Goal: Task Accomplishment & Management: Use online tool/utility

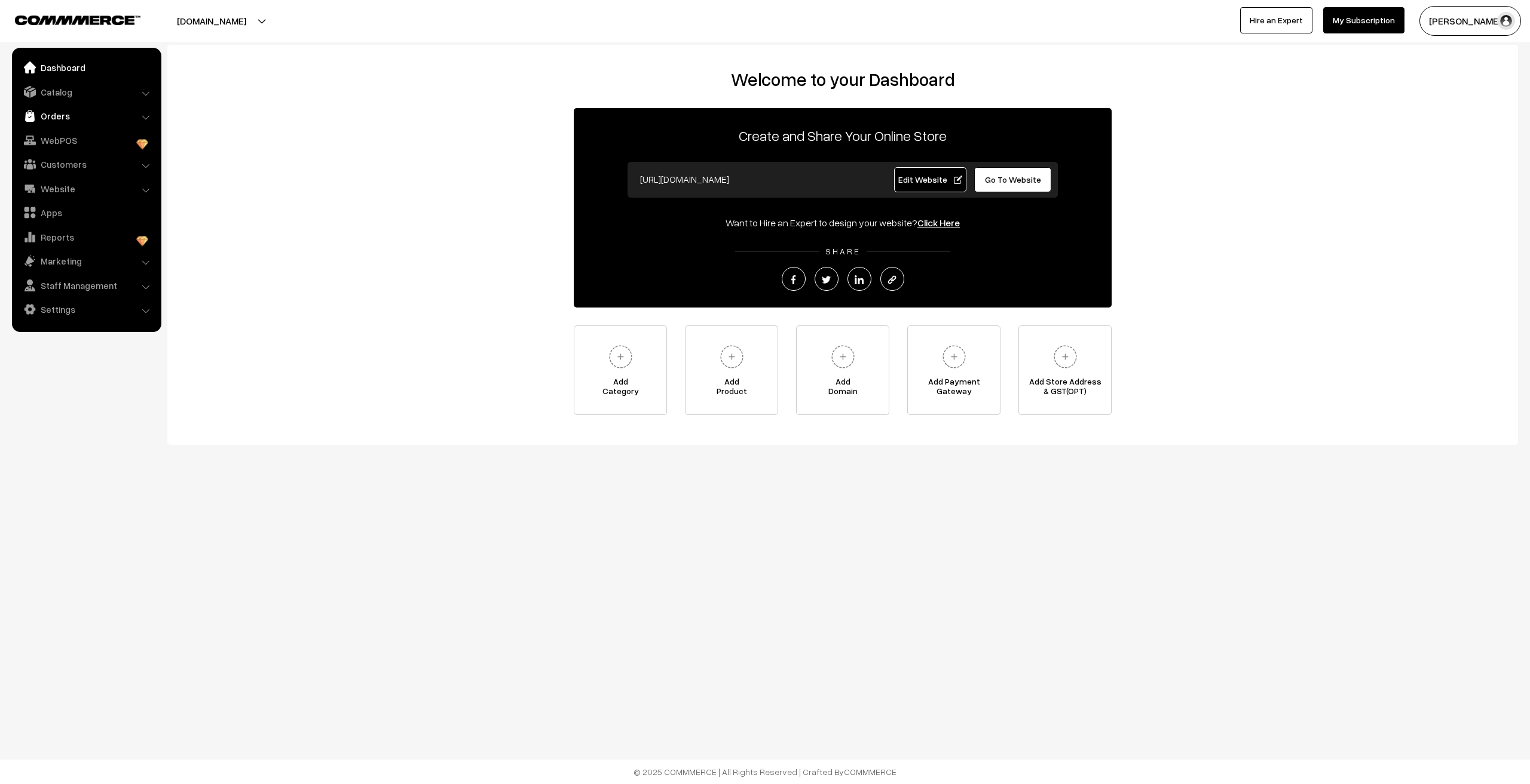
click at [66, 116] on link "Orders" at bounding box center [86, 116] width 142 height 22
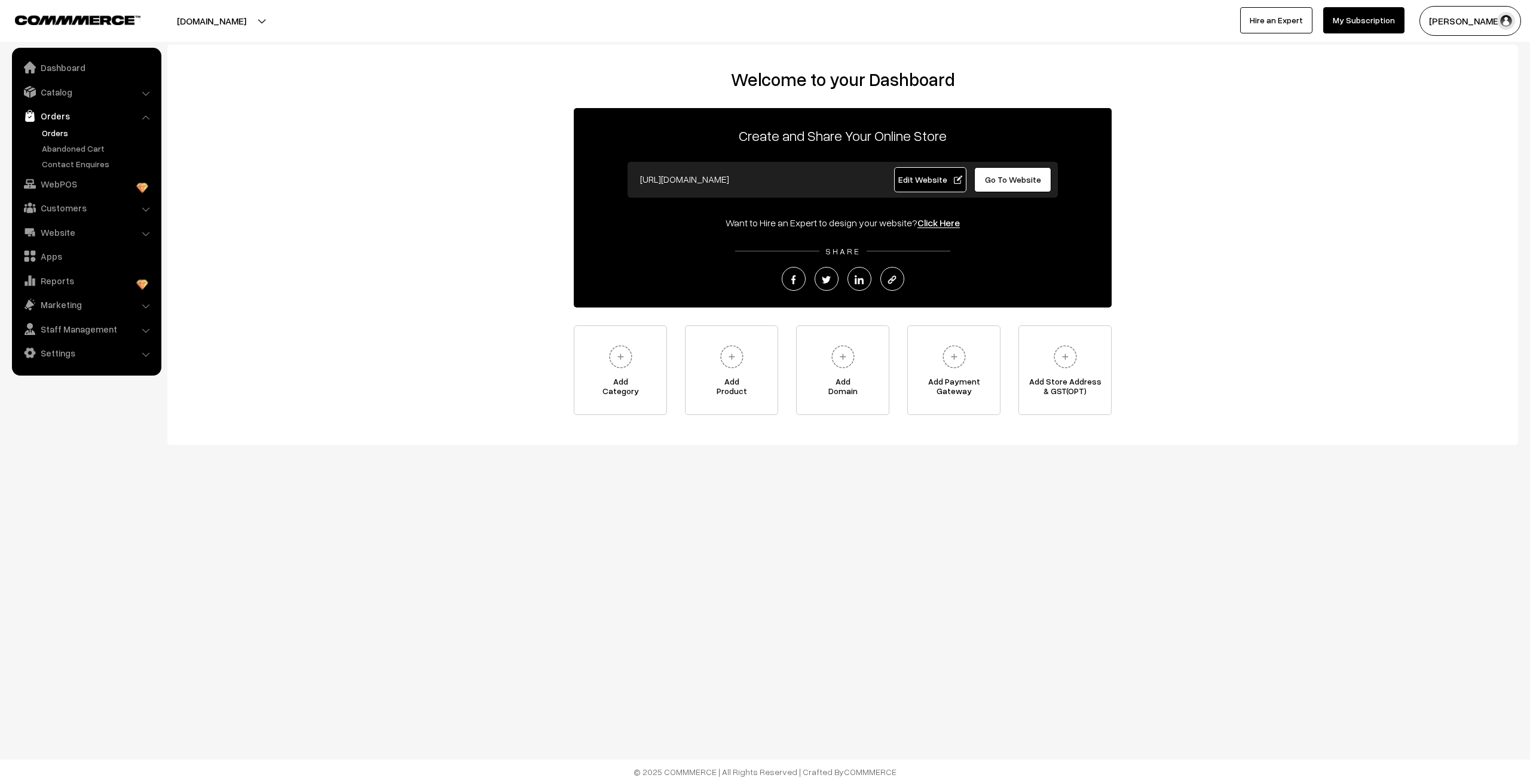
click at [54, 133] on link "Orders" at bounding box center [98, 133] width 119 height 13
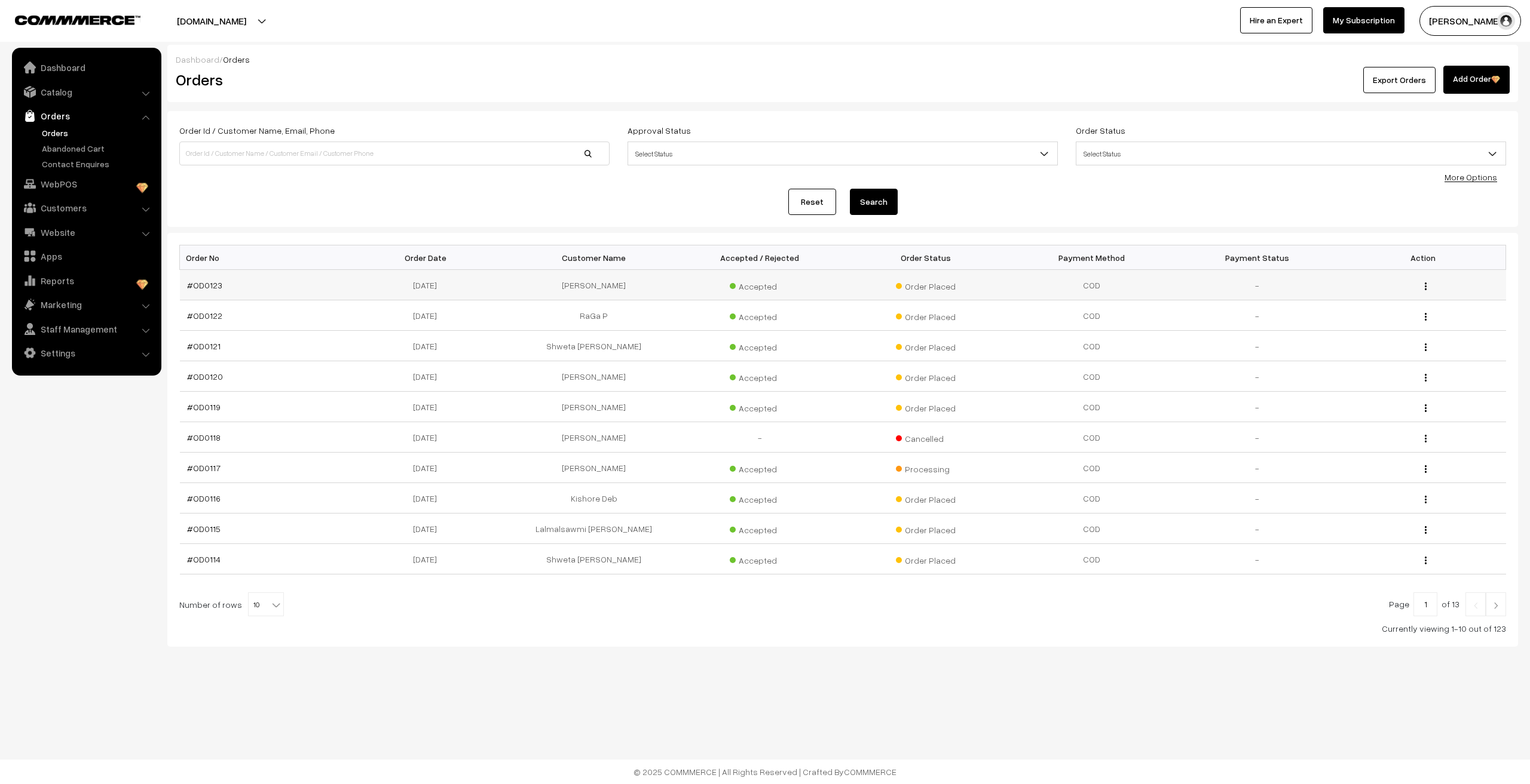
click at [204, 291] on td "#OD0123" at bounding box center [263, 285] width 166 height 30
click at [204, 288] on link "#OD0123" at bounding box center [205, 285] width 35 height 10
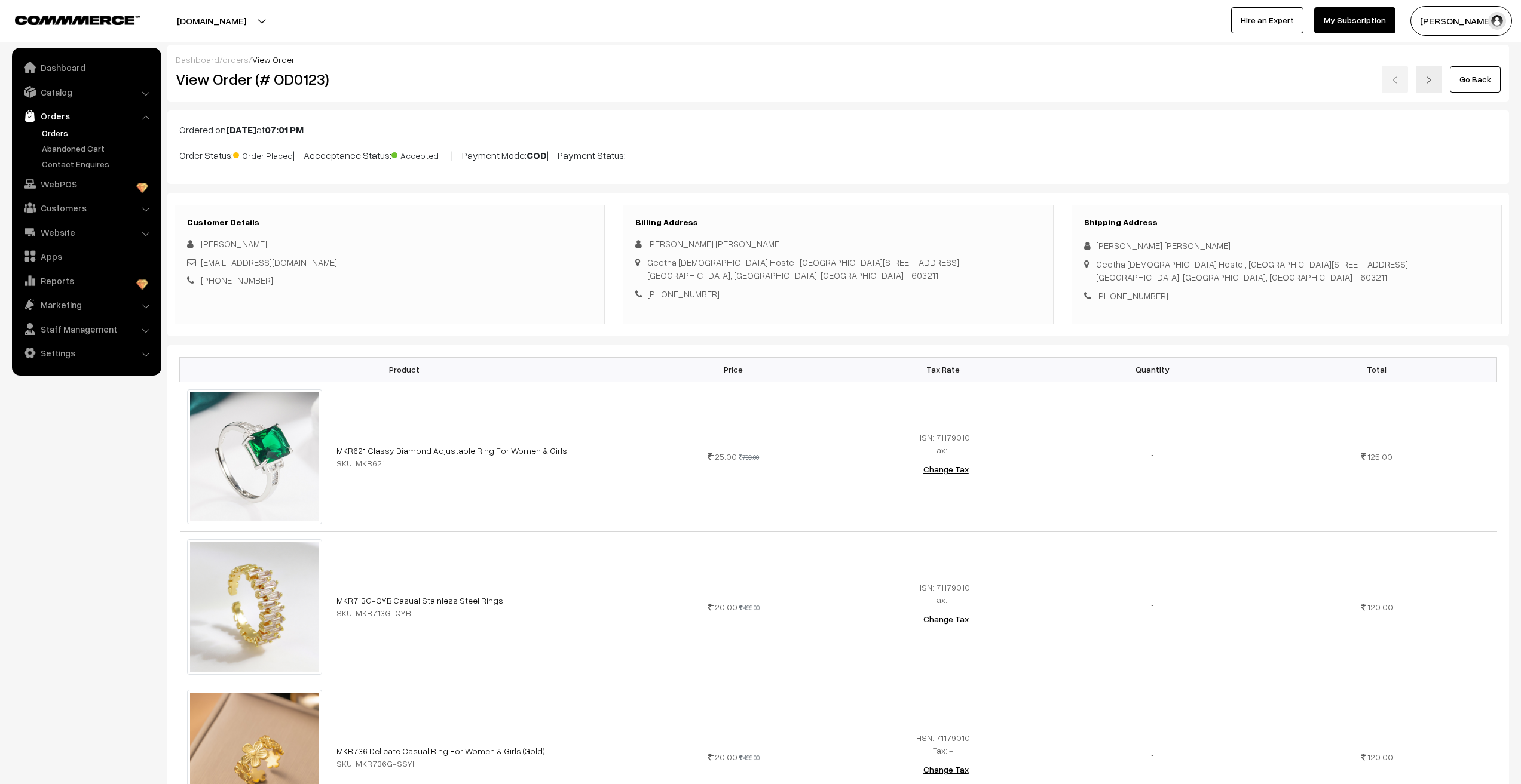
click at [58, 131] on link "Orders" at bounding box center [98, 133] width 119 height 13
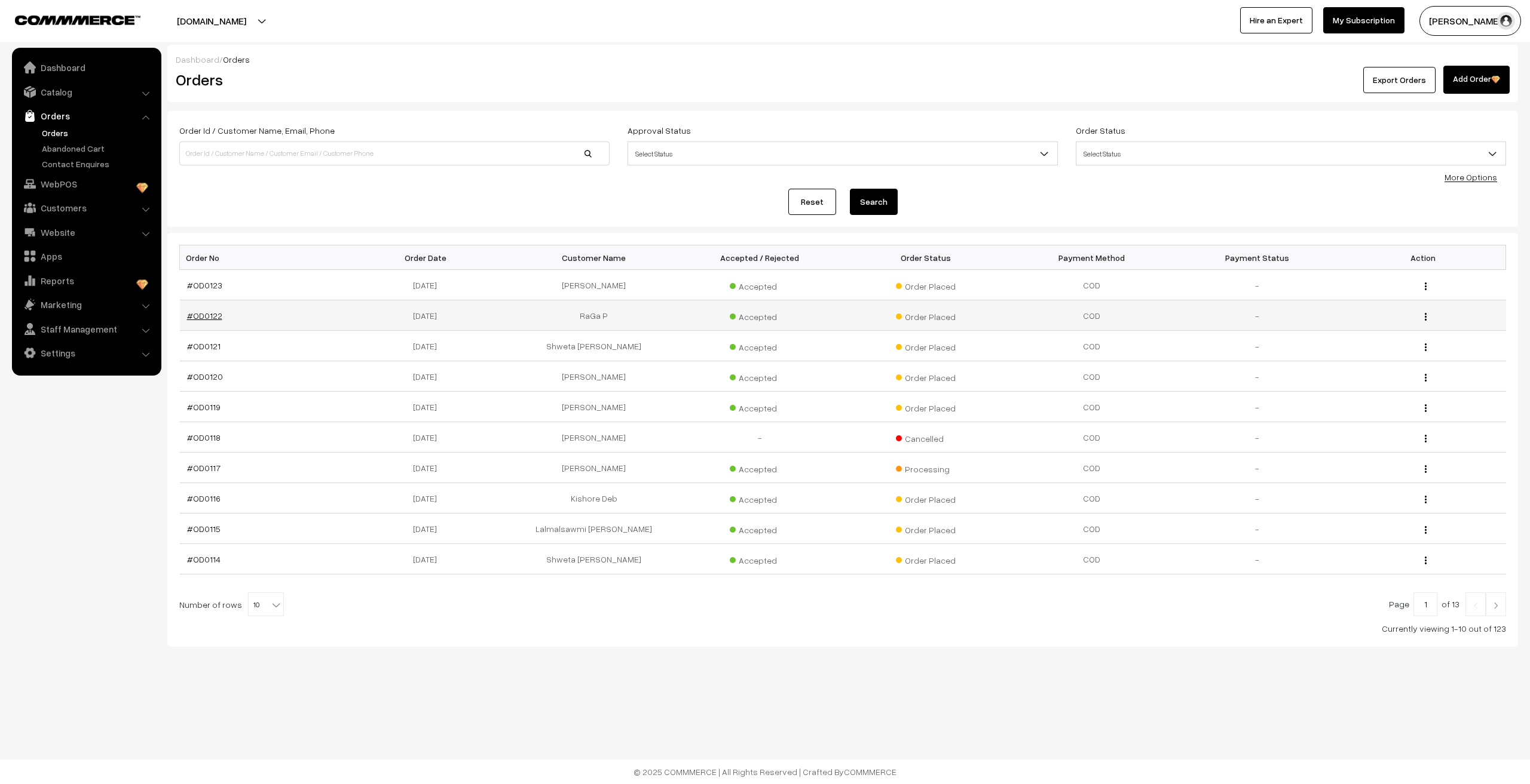
click at [214, 319] on link "#OD0122" at bounding box center [205, 316] width 35 height 10
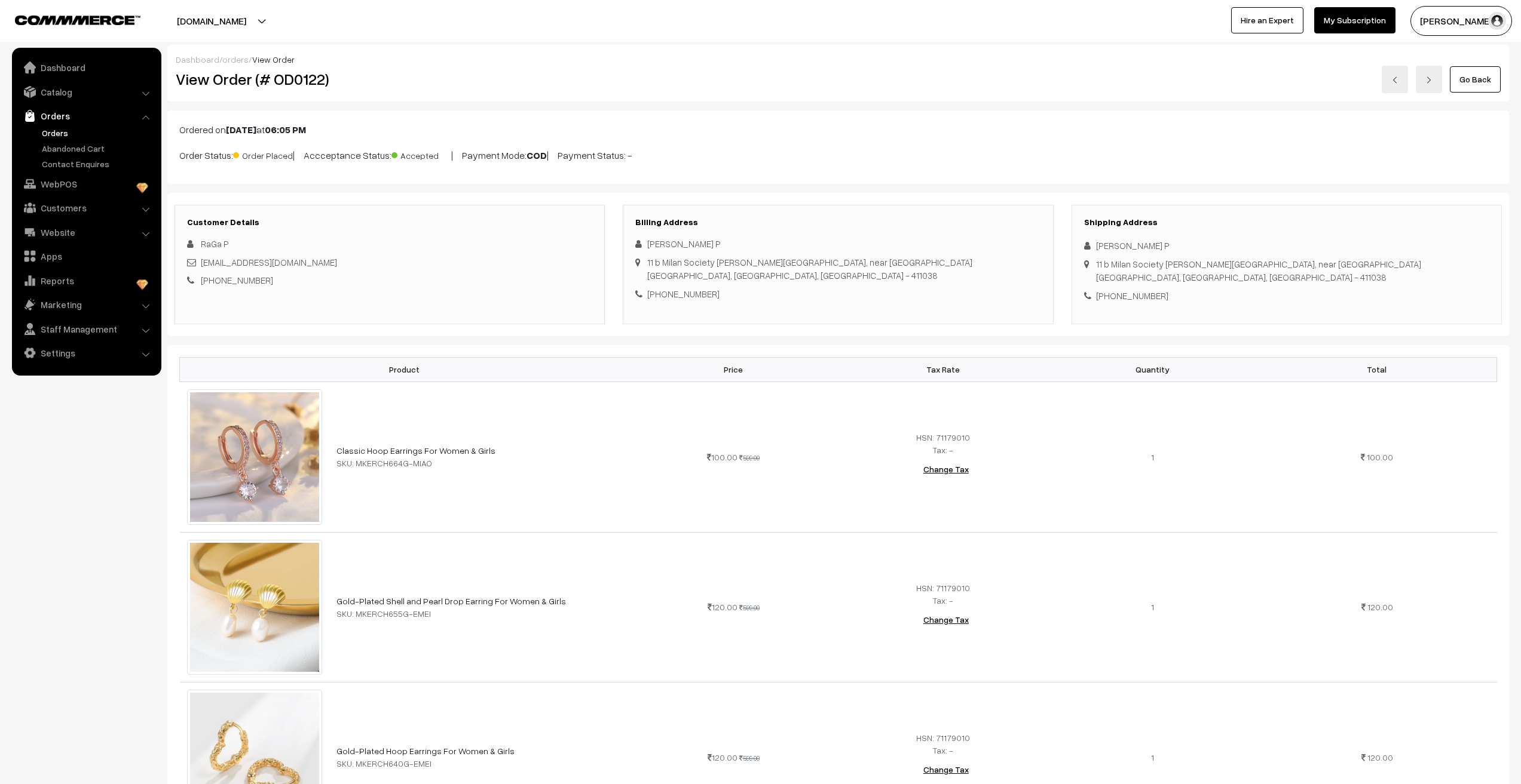
click at [94, 476] on nav "Dashboard Catalog" at bounding box center [80, 440] width 161 height 784
click at [69, 148] on link "Abandoned Cart" at bounding box center [98, 148] width 119 height 13
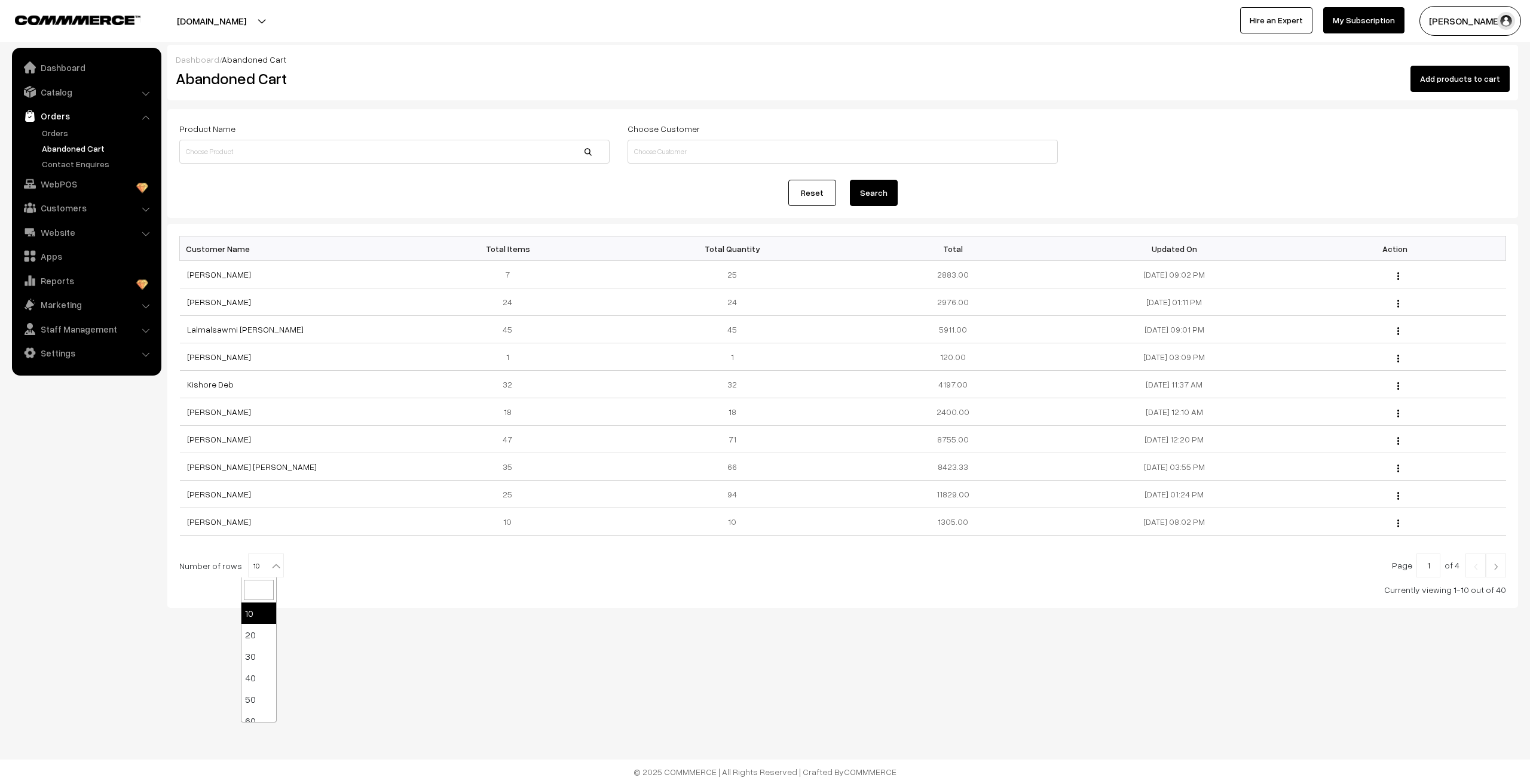
click at [255, 562] on span "10" at bounding box center [265, 566] width 34 height 24
select select "100"
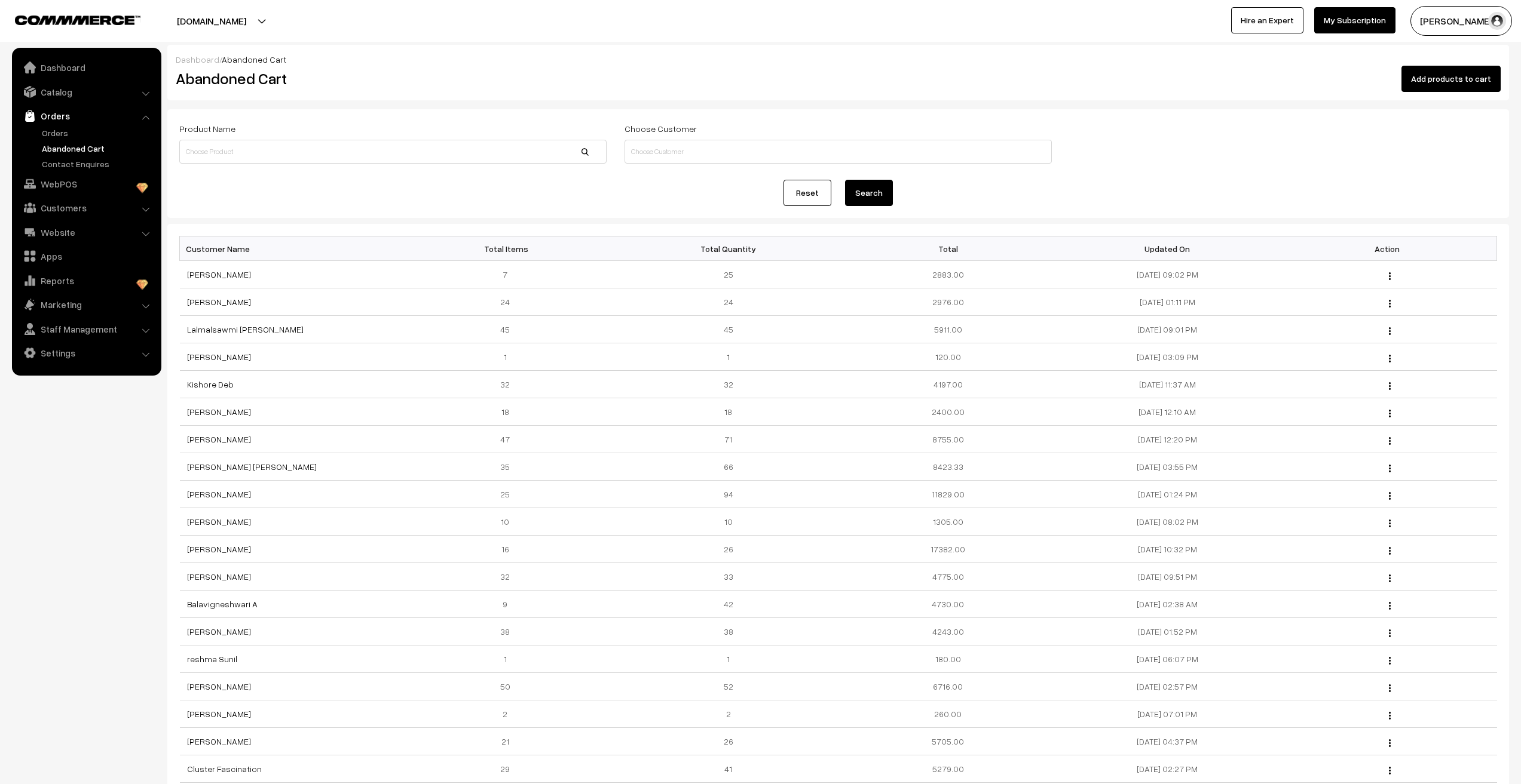
click at [49, 148] on link "Abandoned Cart" at bounding box center [98, 148] width 119 height 13
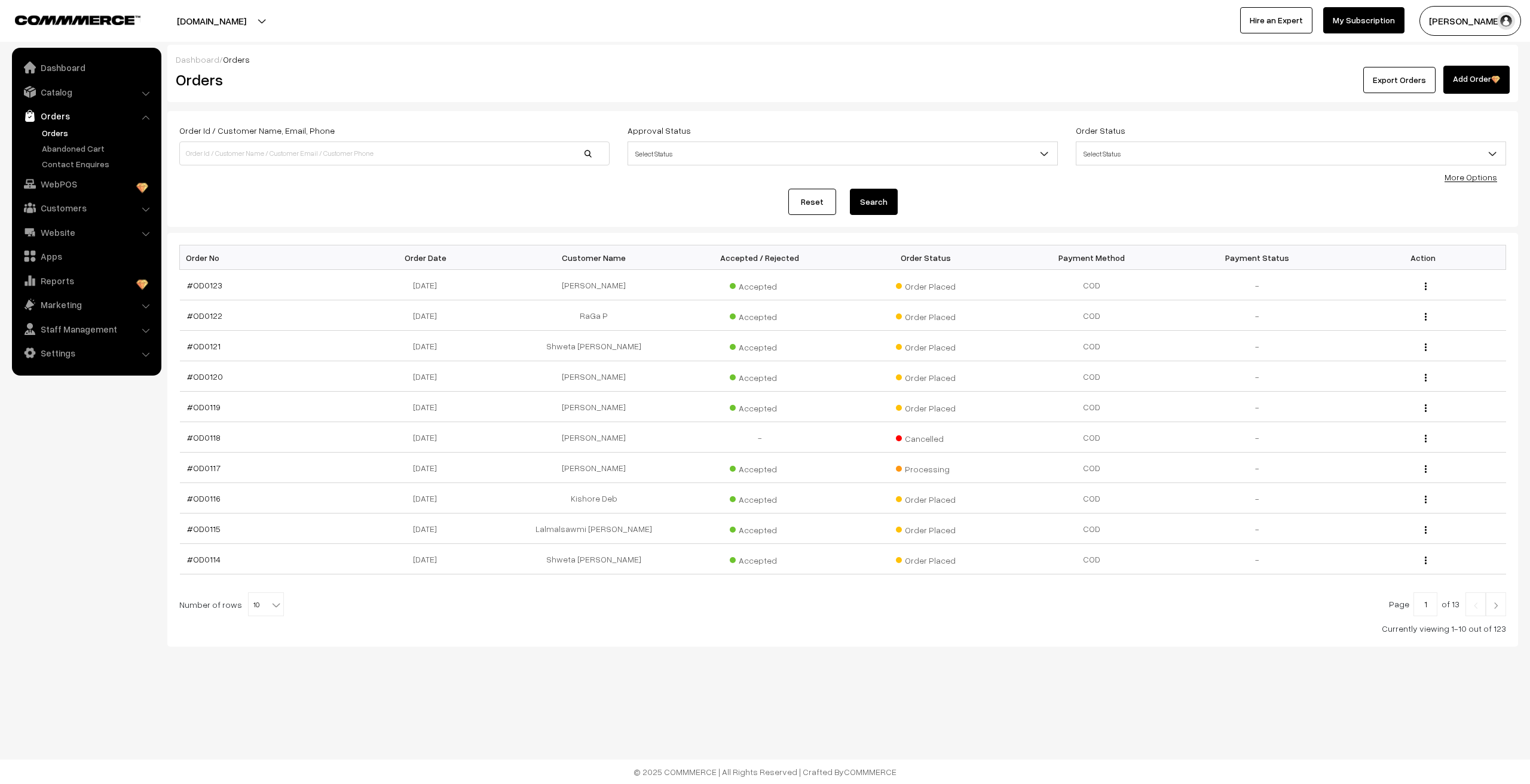
click at [803, 731] on body "Thank you for showing interest. Our team will call you shortly. Close [DOMAIN_N…" at bounding box center [765, 392] width 1530 height 784
